Goal: Check status

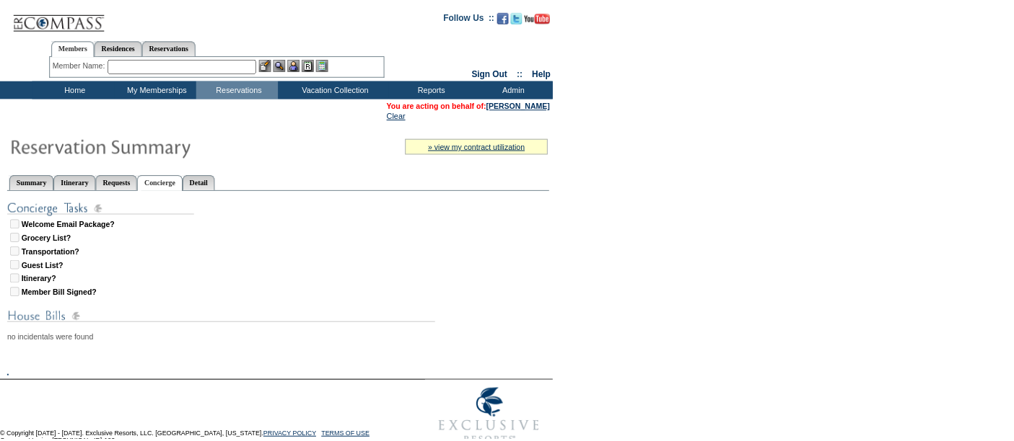
scroll to position [24, 0]
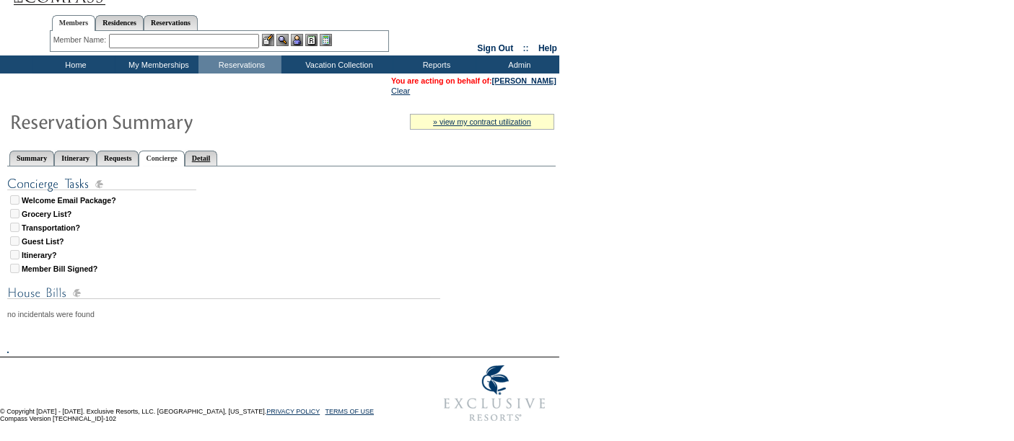
click at [218, 151] on link "Detail" at bounding box center [201, 158] width 33 height 15
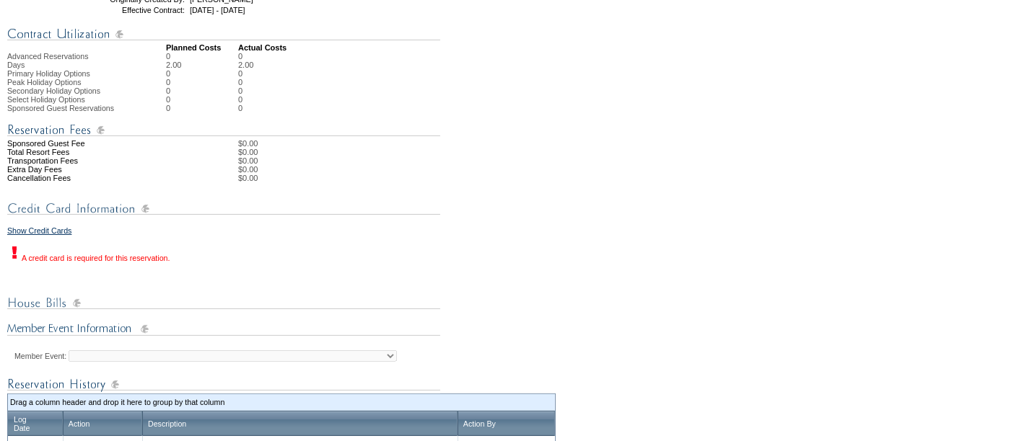
scroll to position [428, 0]
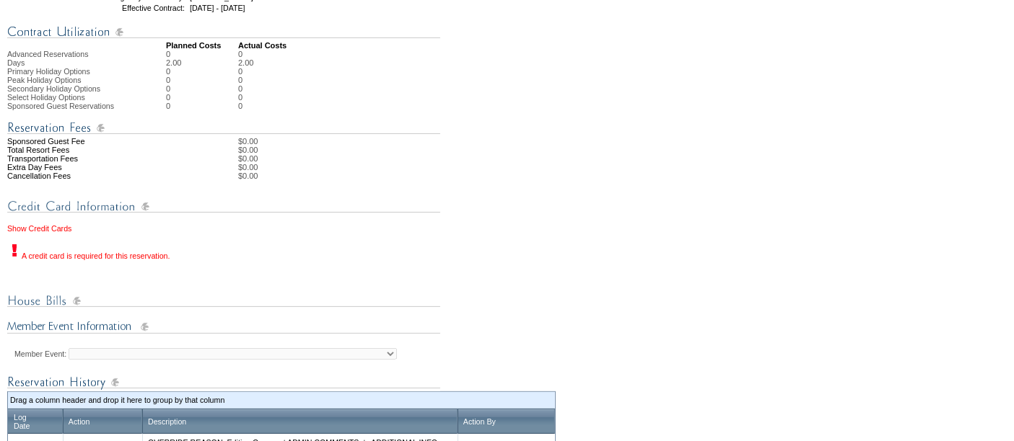
click at [69, 233] on link "Show Credit Cards" at bounding box center [39, 228] width 64 height 9
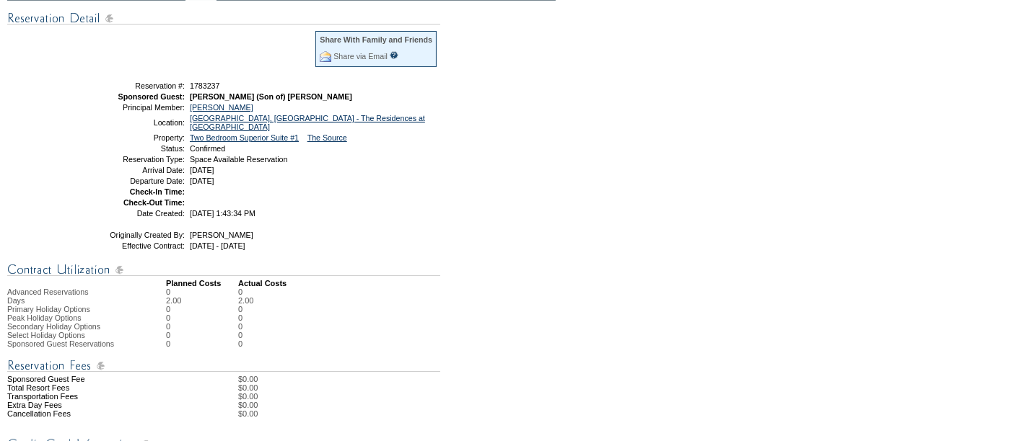
scroll to position [0, 0]
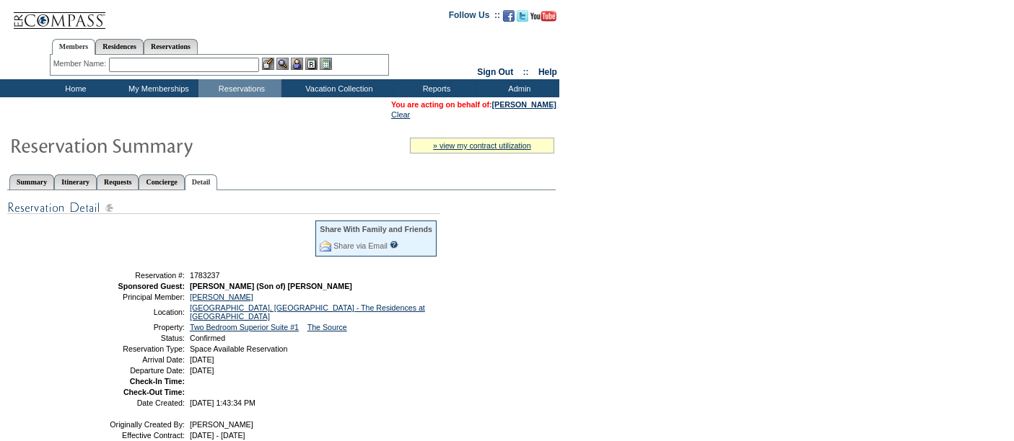
click at [68, 95] on td "Home" at bounding box center [73, 88] width 83 height 18
